Goal: Task Accomplishment & Management: Use online tool/utility

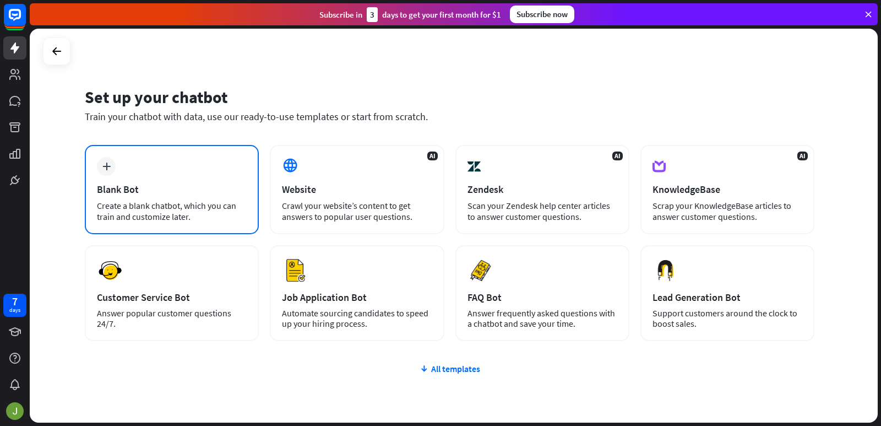
click at [169, 205] on div "Create a blank chatbot, which you can train and customize later." at bounding box center [172, 211] width 150 height 22
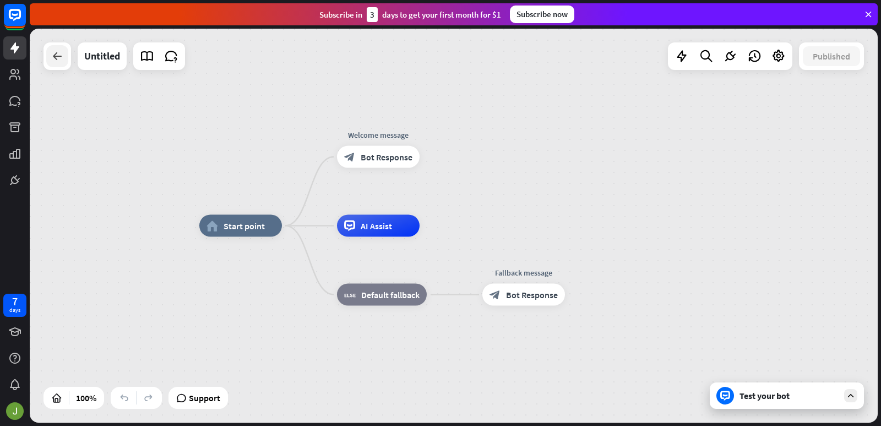
click at [61, 64] on div at bounding box center [57, 56] width 22 height 22
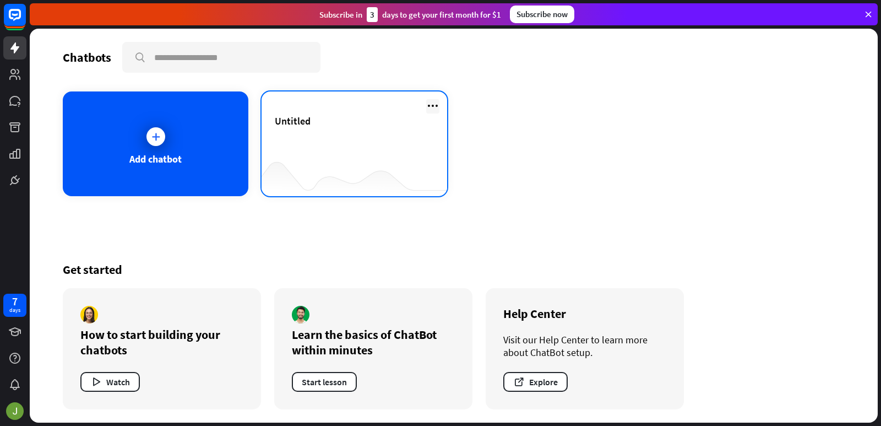
click at [436, 106] on icon at bounding box center [432, 105] width 13 height 13
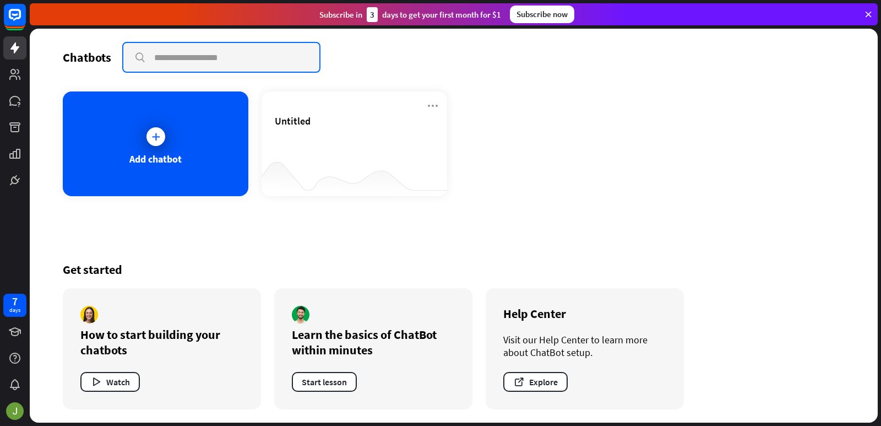
click at [191, 60] on input "text" at bounding box center [221, 57] width 196 height 29
click at [180, 58] on input "********" at bounding box center [221, 57] width 196 height 29
type input "********"
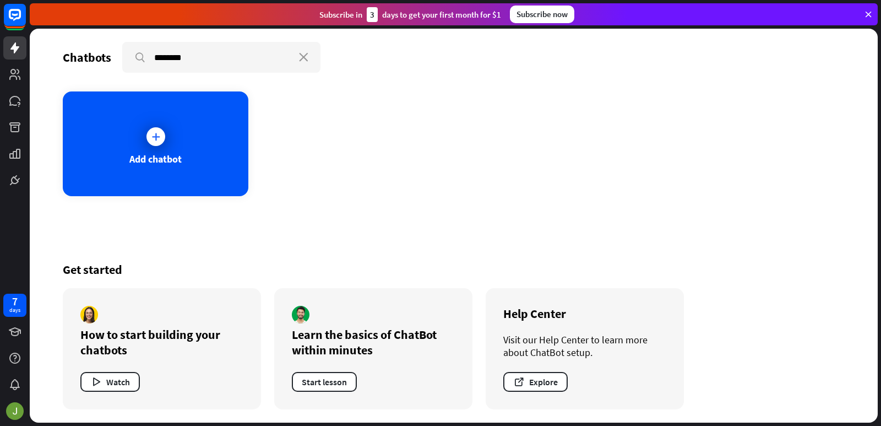
click at [294, 128] on div "Add chatbot" at bounding box center [454, 143] width 782 height 105
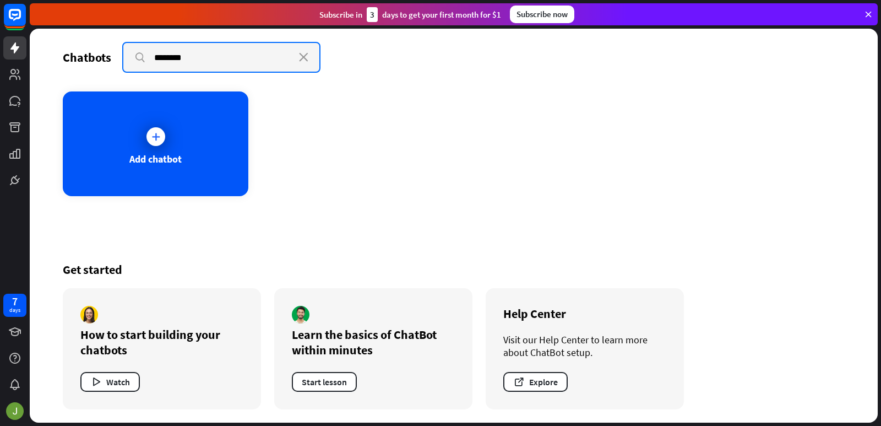
click at [193, 57] on input "********" at bounding box center [221, 57] width 196 height 29
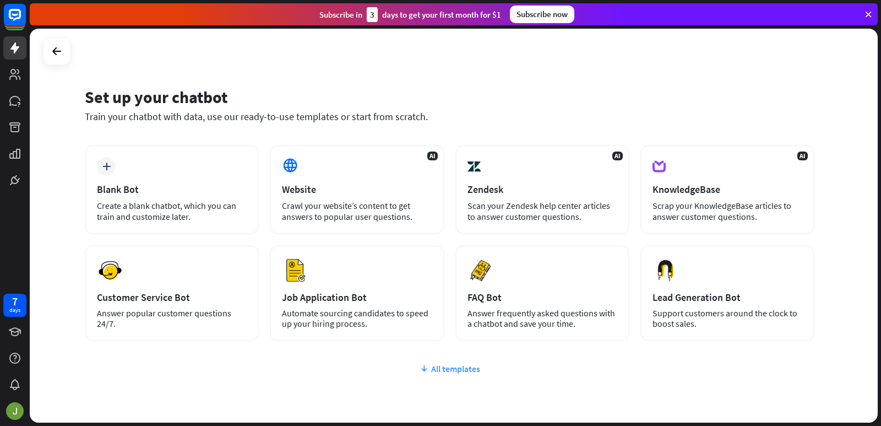
click at [442, 368] on div "All templates" at bounding box center [450, 368] width 730 height 11
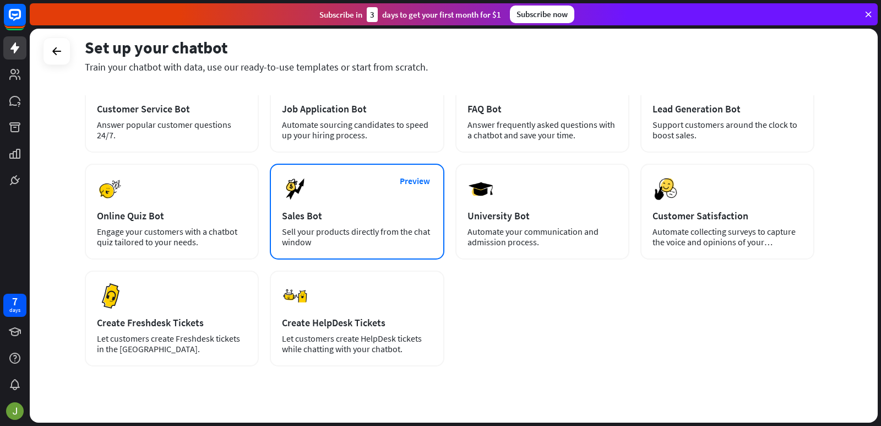
scroll to position [209, 0]
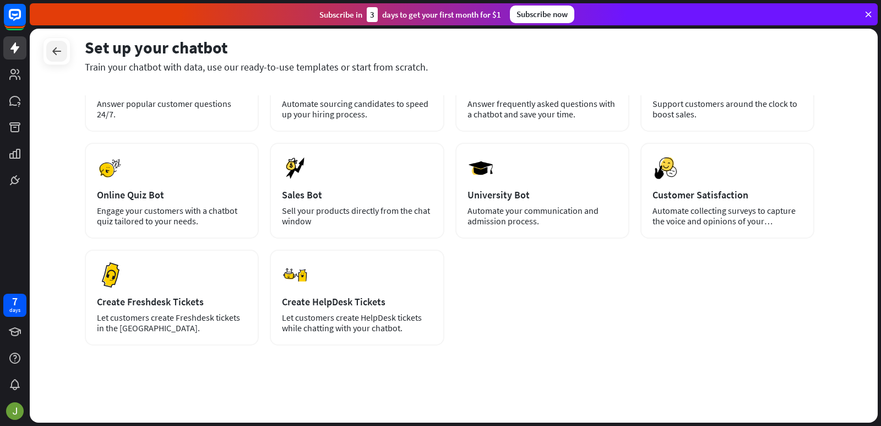
click at [62, 54] on icon at bounding box center [56, 51] width 13 height 13
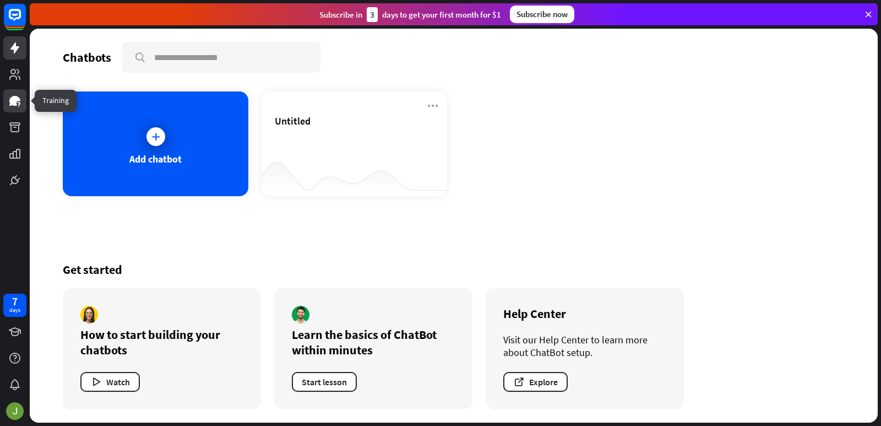
click at [19, 102] on icon at bounding box center [14, 100] width 13 height 13
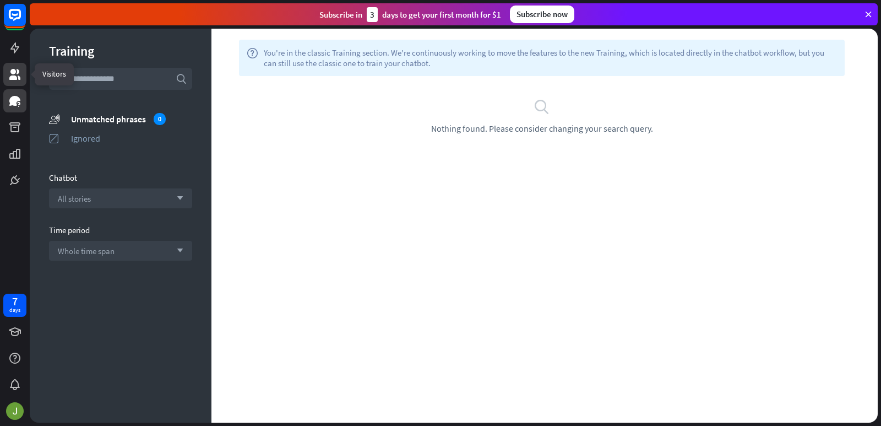
click at [18, 63] on link at bounding box center [14, 74] width 23 height 23
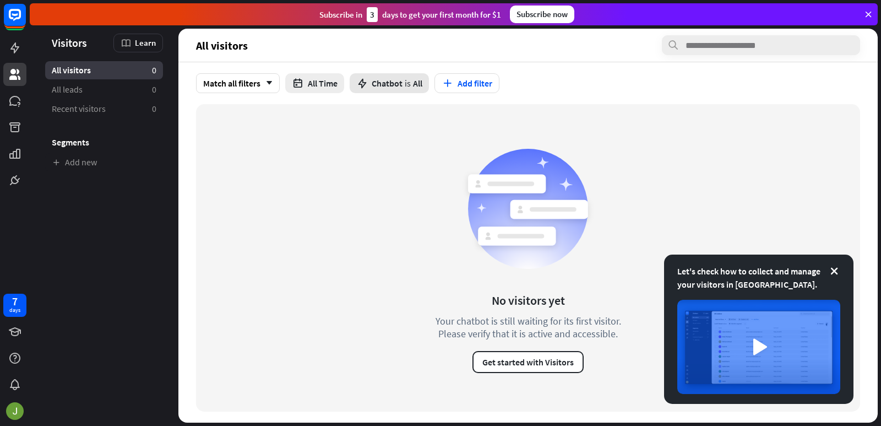
click at [391, 79] on span "Chatbot" at bounding box center [387, 83] width 31 height 11
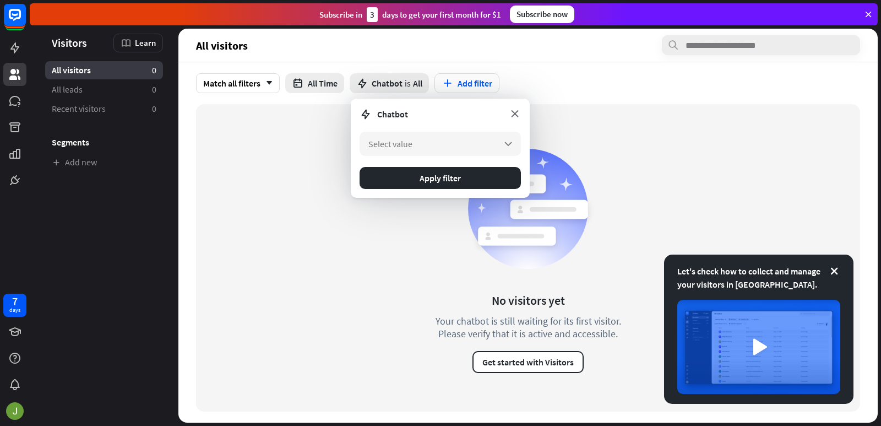
click at [513, 111] on icon at bounding box center [515, 113] width 12 height 12
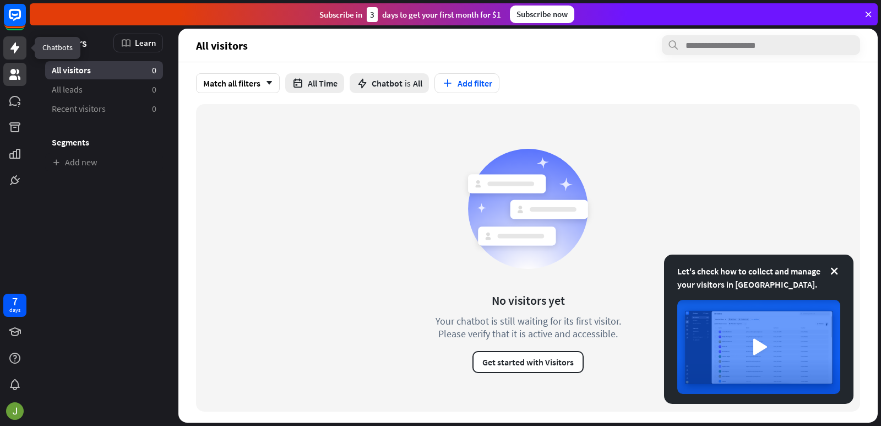
click at [12, 50] on icon at bounding box center [14, 47] width 9 height 11
